Goal: Contribute content: Contribute content

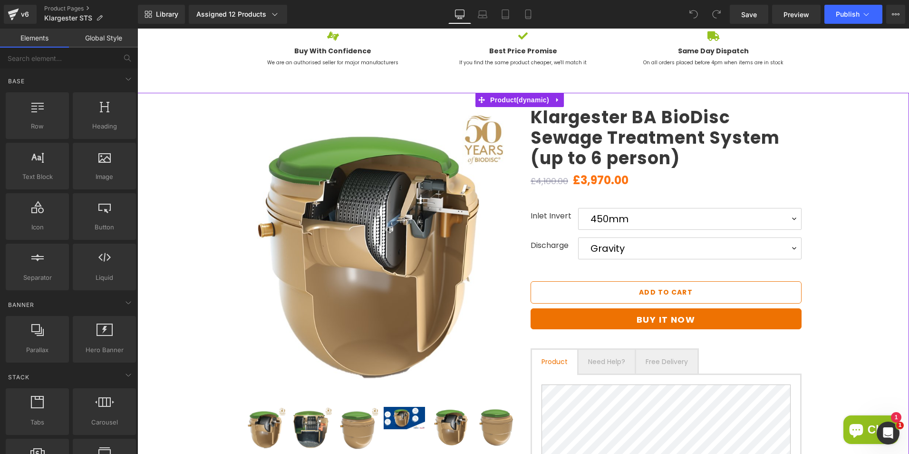
scroll to position [143, 0]
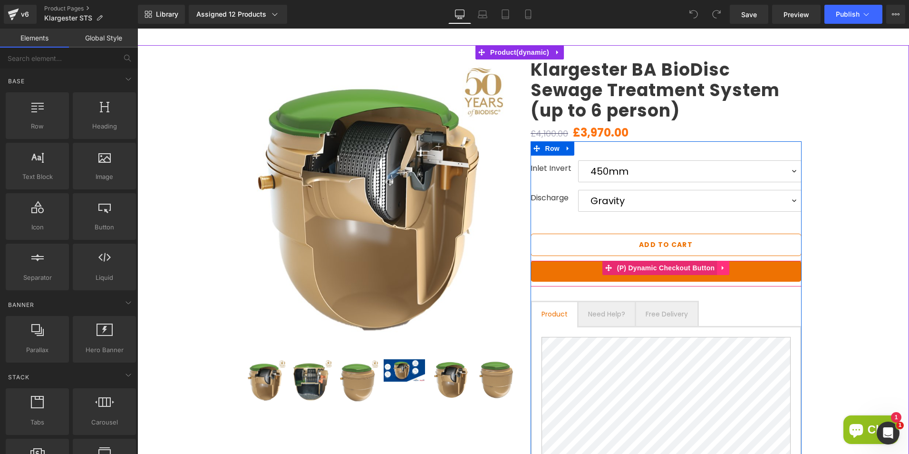
click at [720, 271] on icon at bounding box center [723, 267] width 7 height 7
click at [726, 269] on icon at bounding box center [729, 267] width 7 height 7
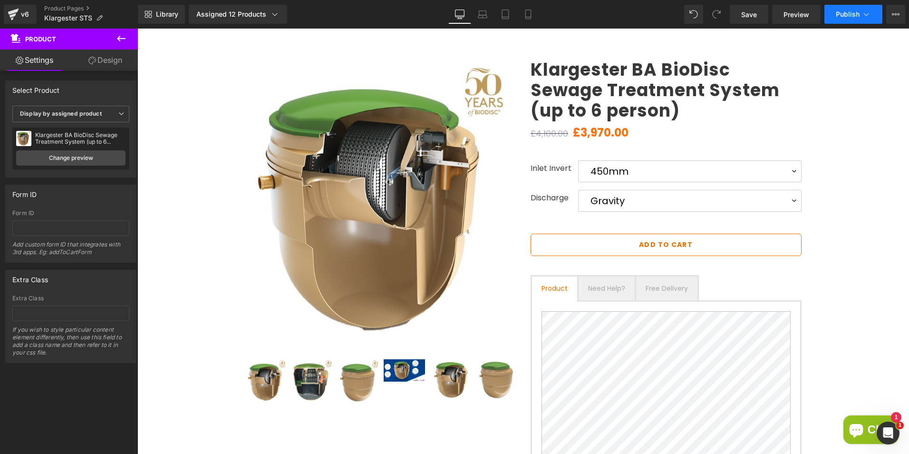
click at [833, 13] on button "Publish" at bounding box center [854, 14] width 58 height 19
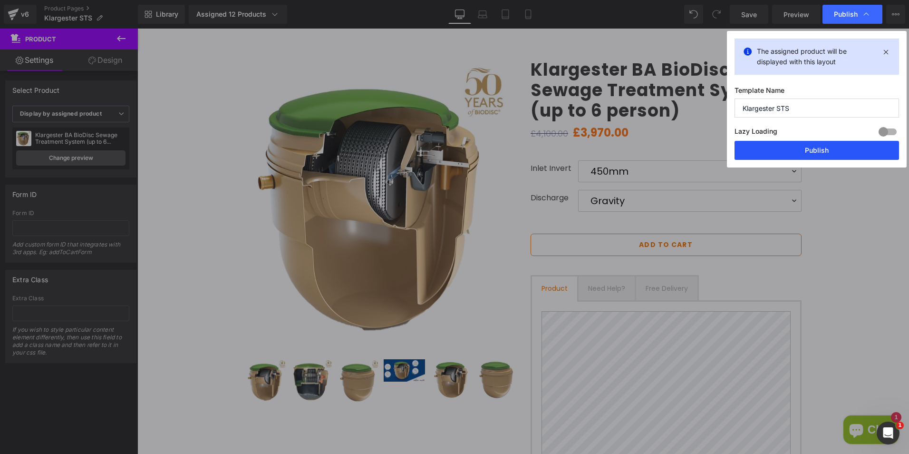
drag, startPoint x: 804, startPoint y: 156, endPoint x: 681, endPoint y: 159, distance: 122.7
click at [804, 156] on button "Publish" at bounding box center [817, 150] width 165 height 19
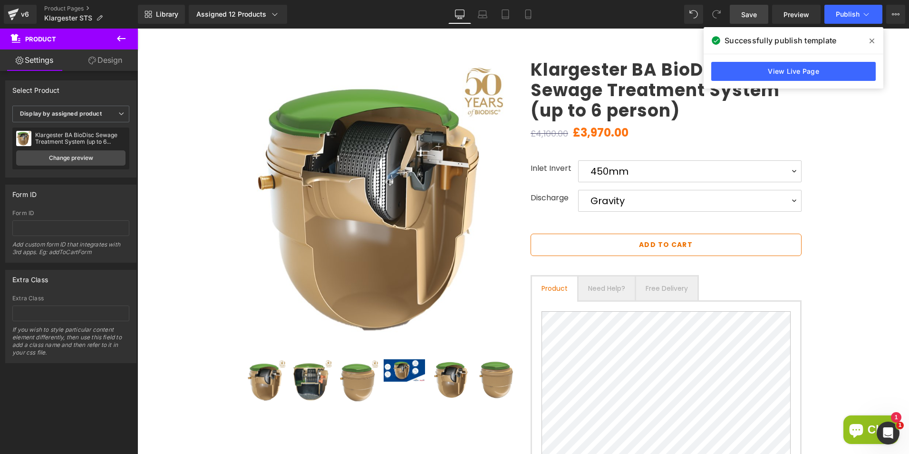
drag, startPoint x: 763, startPoint y: 19, endPoint x: 605, endPoint y: 16, distance: 157.4
click at [763, 19] on link "Save" at bounding box center [749, 14] width 39 height 19
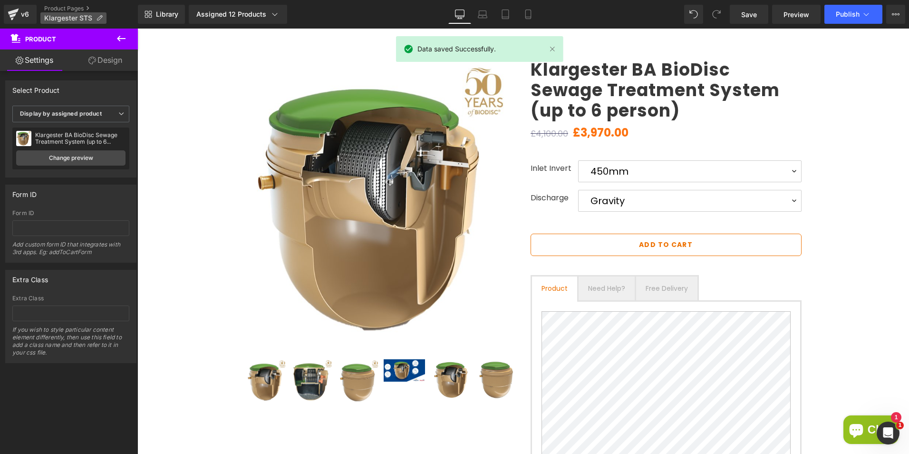
click at [58, 13] on p "Klargester STS" at bounding box center [73, 17] width 66 height 11
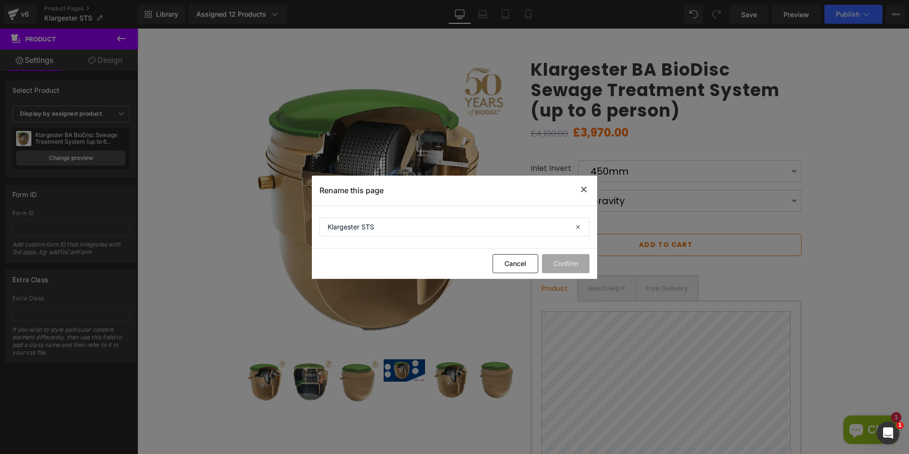
drag, startPoint x: 507, startPoint y: 119, endPoint x: 350, endPoint y: 87, distance: 160.7
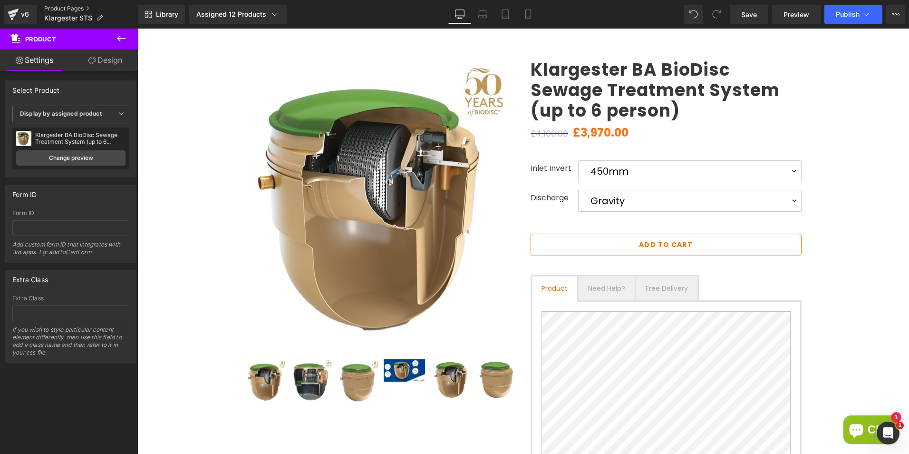
click at [75, 7] on link "Product Pages" at bounding box center [91, 9] width 94 height 8
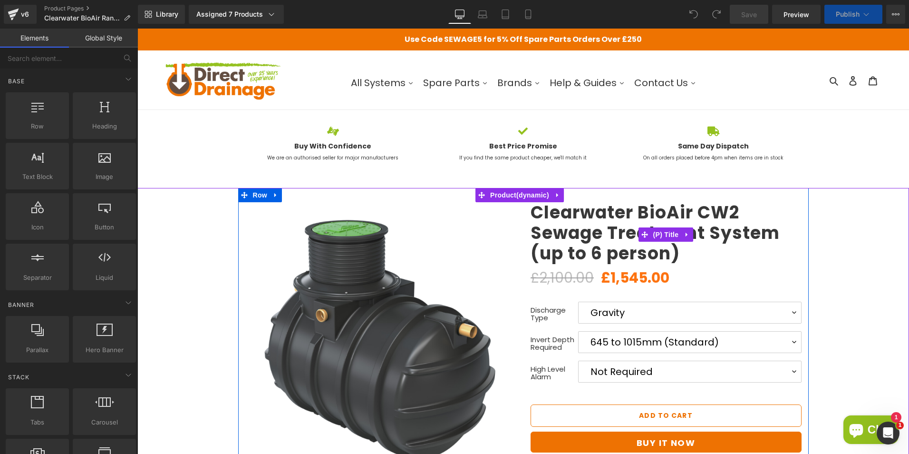
scroll to position [48, 0]
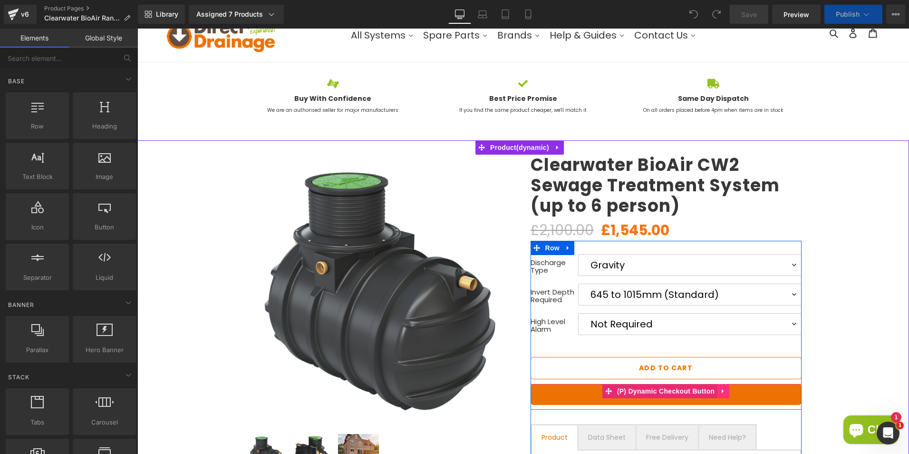
click at [721, 392] on link at bounding box center [723, 391] width 12 height 14
click at [723, 391] on link at bounding box center [729, 391] width 12 height 14
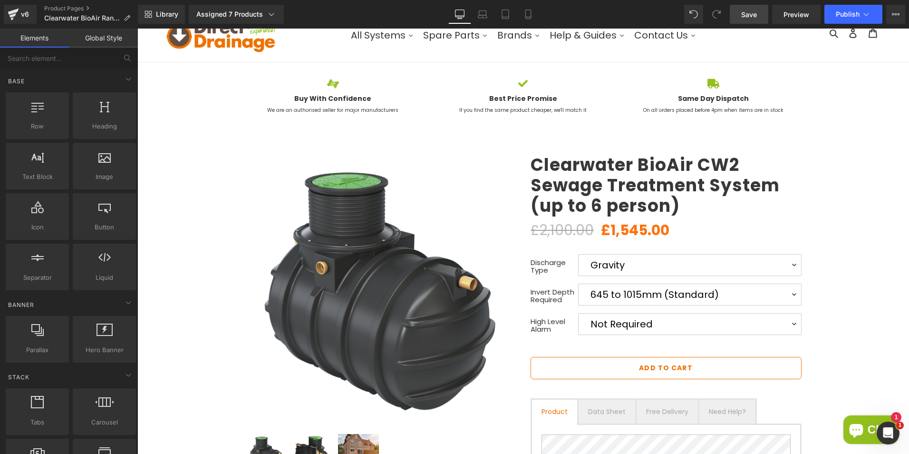
drag, startPoint x: 752, startPoint y: 22, endPoint x: 669, endPoint y: 116, distance: 125.6
click at [752, 22] on link "Save" at bounding box center [749, 14] width 39 height 19
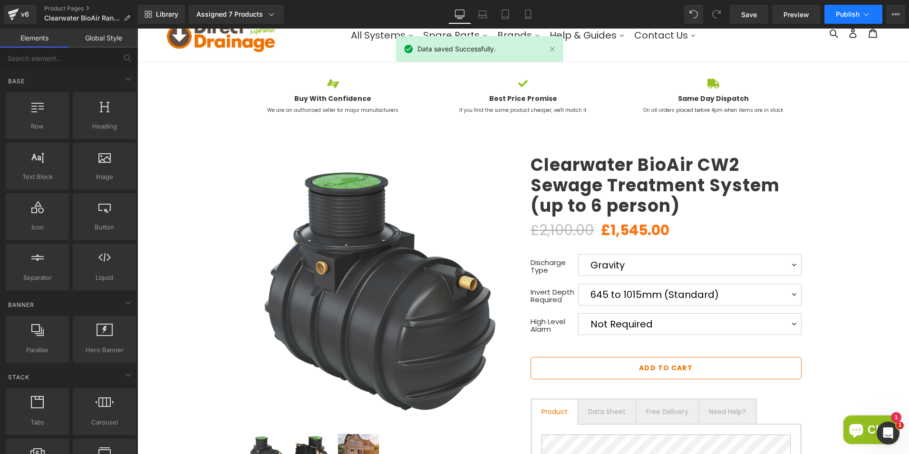
click at [845, 15] on span "Publish" at bounding box center [848, 14] width 24 height 8
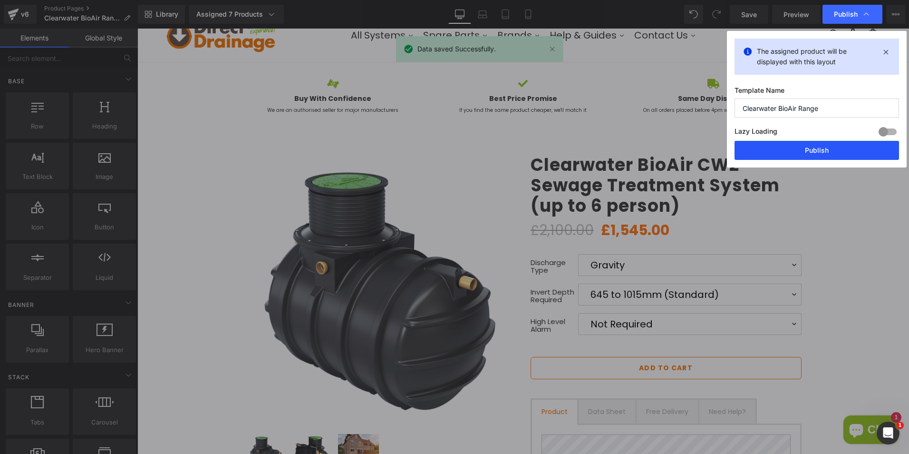
drag, startPoint x: 836, startPoint y: 155, endPoint x: 684, endPoint y: 124, distance: 154.9
click at [836, 155] on button "Publish" at bounding box center [817, 150] width 165 height 19
